Goal: Navigation & Orientation: Understand site structure

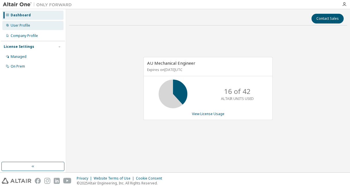
click at [13, 26] on div "User Profile" at bounding box center [21, 25] width 20 height 5
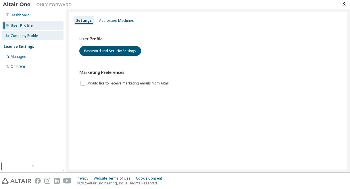
click at [17, 33] on div "Company Profile" at bounding box center [32, 35] width 61 height 9
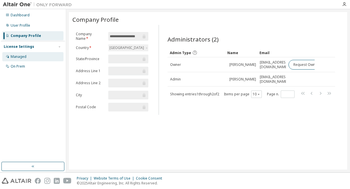
click at [29, 59] on div "Managed" at bounding box center [32, 56] width 61 height 9
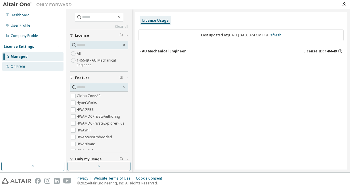
click at [31, 67] on div "On Prem" at bounding box center [32, 66] width 61 height 9
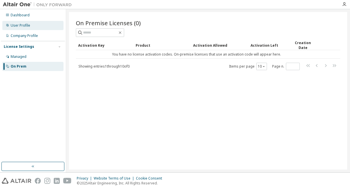
click at [39, 30] on div "User Profile" at bounding box center [32, 25] width 61 height 9
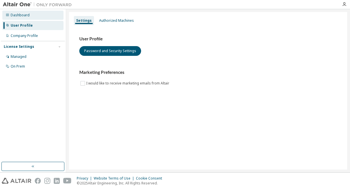
click at [41, 19] on div "Dashboard" at bounding box center [32, 15] width 61 height 9
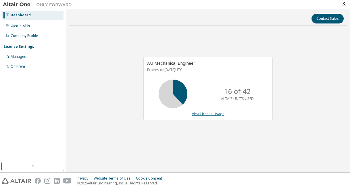
click at [205, 113] on link "View License Usage" at bounding box center [208, 114] width 32 height 5
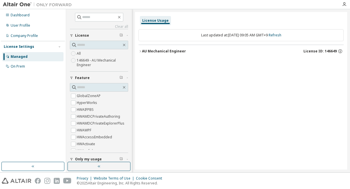
click at [142, 51] on div "AU Mechanical Engineer" at bounding box center [164, 51] width 44 height 5
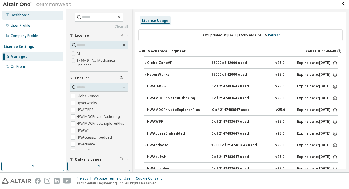
click at [23, 15] on div "Dashboard" at bounding box center [20, 15] width 19 height 5
